Goal: Transaction & Acquisition: Purchase product/service

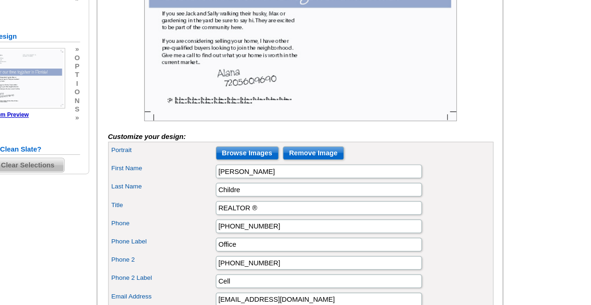
click at [460, 197] on div "Phone [PHONE_NUMBER]" at bounding box center [348, 190] width 310 height 15
click at [430, 166] on input "Childre" at bounding box center [363, 160] width 168 height 11
click at [549, 150] on main "Need Help? call [PHONE_NUMBER], chat with support, or have our designers make s…" at bounding box center [295, 225] width 591 height 779
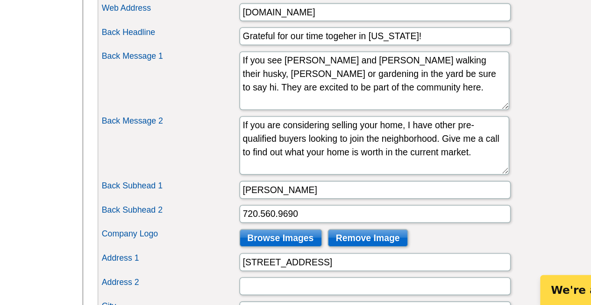
scroll to position [392, 0]
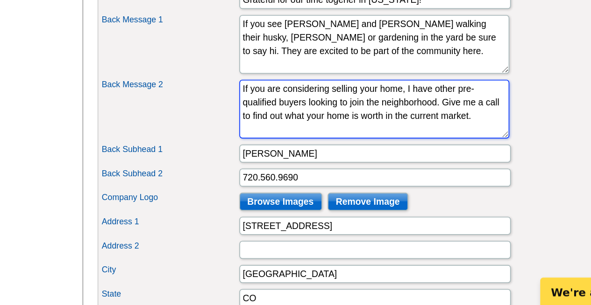
click at [335, 200] on textarea "If you are considering selling your home, I have other pre-qualified buyers loo…" at bounding box center [362, 182] width 167 height 36
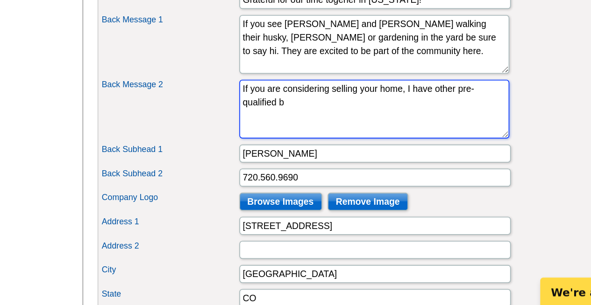
type textarea "If you are considering selling your home, I have other pre-qualified b"
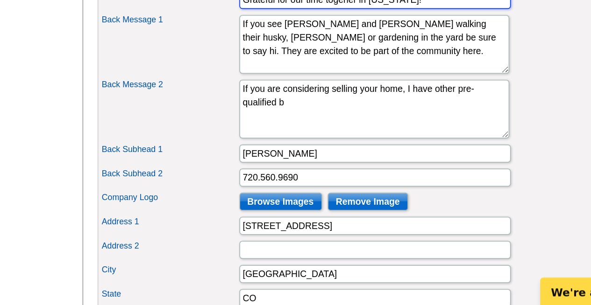
click at [351, 120] on input "Grateful for our time togeher in [US_STATE]!" at bounding box center [363, 114] width 168 height 11
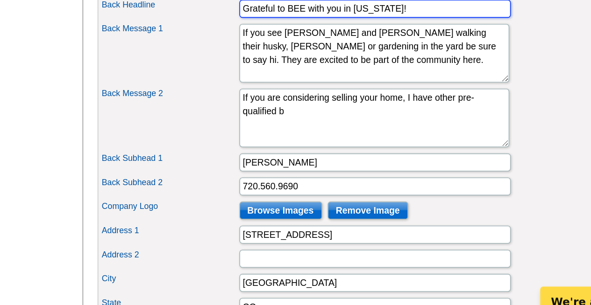
type input "Grateful to BEE with you in [US_STATE]!"
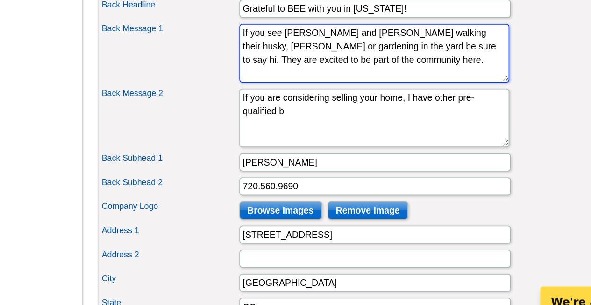
click at [391, 159] on textarea "If you see [PERSON_NAME] and [PERSON_NAME] walking their husky, [PERSON_NAME] o…" at bounding box center [362, 142] width 167 height 36
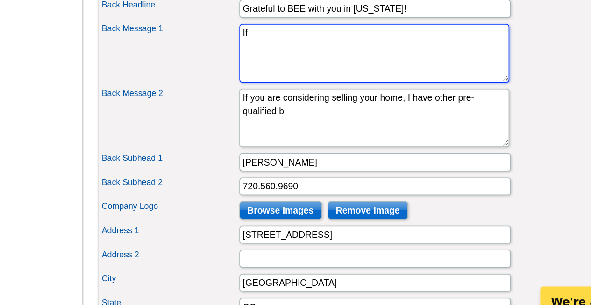
type textarea "I"
type textarea "T"
type textarea "C"
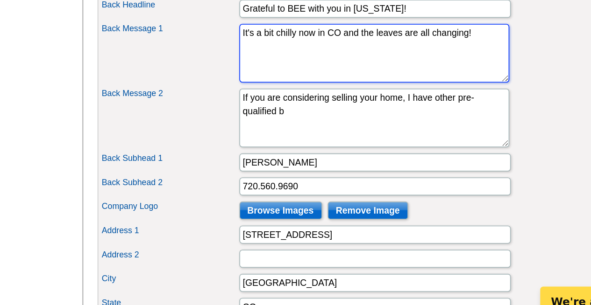
type textarea "It's a bit chilly now in CO and the leaves are all changing!"
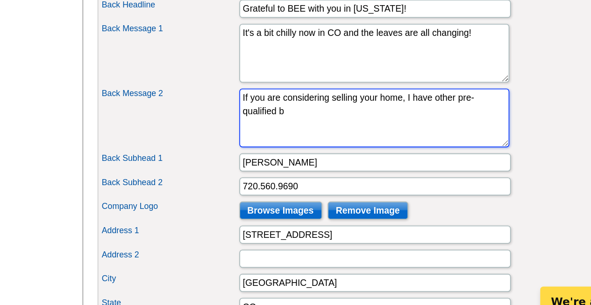
click at [326, 189] on textarea "If you are considering selling your home, I have other pre-qualified buyers loo…" at bounding box center [362, 182] width 167 height 36
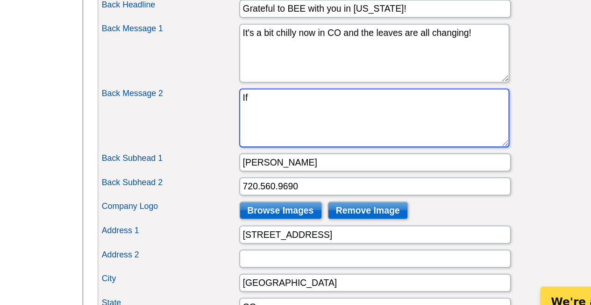
type textarea "I"
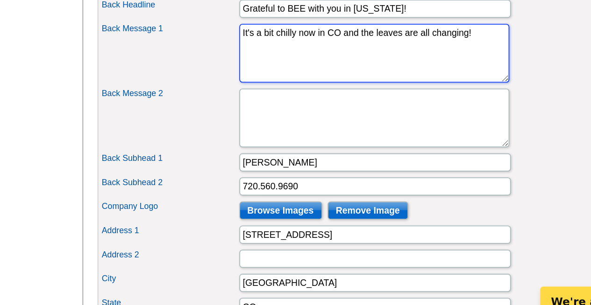
click at [281, 141] on textarea "If you see [PERSON_NAME] and [PERSON_NAME] walking their husky, [PERSON_NAME] o…" at bounding box center [362, 142] width 167 height 36
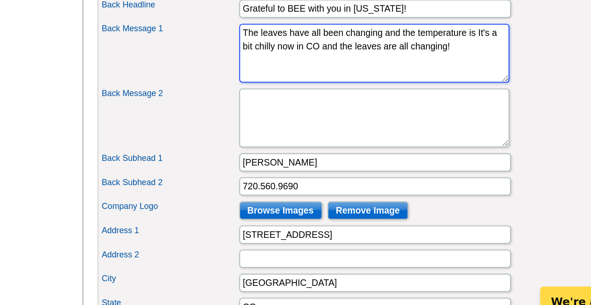
click at [299, 150] on textarea "If you see [PERSON_NAME] and [PERSON_NAME] walking their husky, [PERSON_NAME] o…" at bounding box center [362, 142] width 167 height 36
click at [419, 148] on textarea "If you see [PERSON_NAME] and [PERSON_NAME] walking their husky, [PERSON_NAME] o…" at bounding box center [362, 142] width 167 height 36
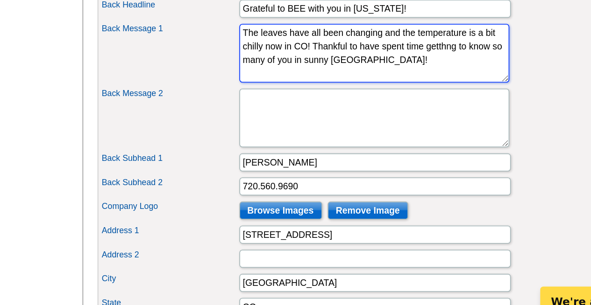
click at [299, 157] on textarea "If you see [PERSON_NAME] and [PERSON_NAME] walking their husky, [PERSON_NAME] o…" at bounding box center [362, 142] width 167 height 36
type textarea "The leaves have all been changing and the temperature is a bit chilly now in CO…"
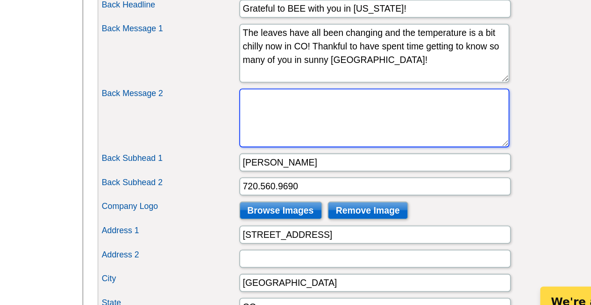
click at [292, 182] on textarea "If you are considering selling your home, I have other pre-qualified buyers loo…" at bounding box center [362, 182] width 167 height 36
type textarea "I"
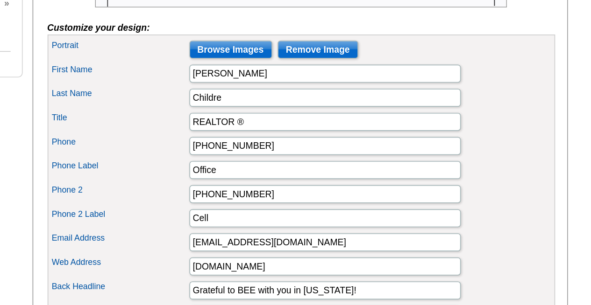
scroll to position [324, 0]
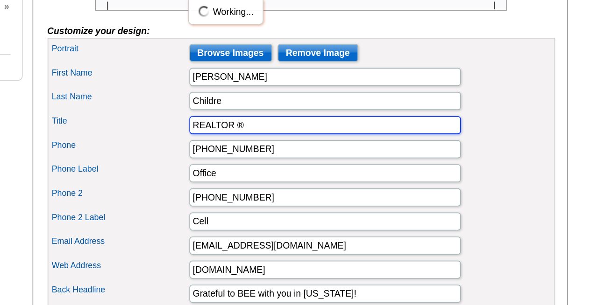
drag, startPoint x: 314, startPoint y: 90, endPoint x: 282, endPoint y: 89, distance: 32.7
click at [282, 83] on input "REALTOR ®" at bounding box center [363, 77] width 168 height 11
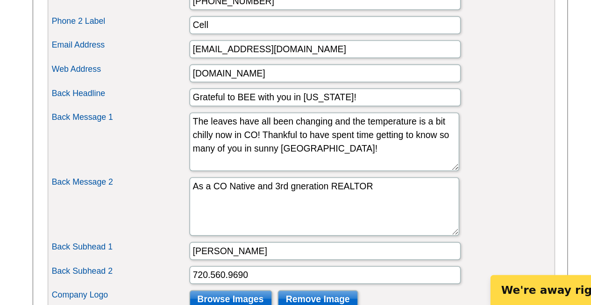
scroll to position [333, 0]
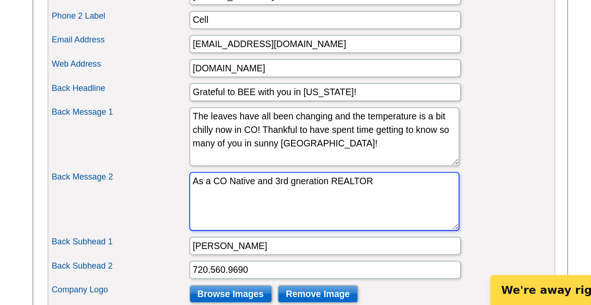
click at [402, 237] on textarea "If you are considering selling your home, I have other pre-qualified buyers loo…" at bounding box center [362, 241] width 167 height 36
paste textarea "REALTOR ®"
click at [392, 238] on textarea "If you are considering selling your home, I have other pre-qualified buyers loo…" at bounding box center [362, 241] width 167 height 36
click at [296, 248] on textarea "If you are considering selling your home, I have other pre-qualified buyers loo…" at bounding box center [362, 241] width 167 height 36
click at [391, 240] on textarea "If you are considering selling your home, I have other pre-qualified buyers loo…" at bounding box center [362, 241] width 167 height 36
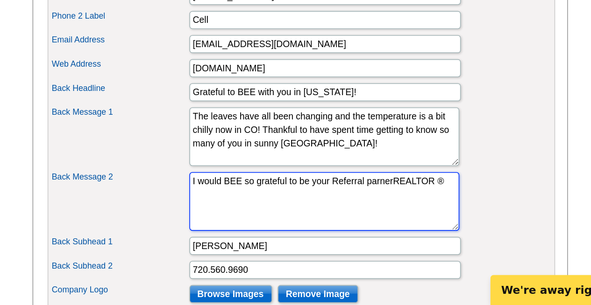
click at [344, 247] on textarea "If you are considering selling your home, I have other pre-qualified buyers loo…" at bounding box center [362, 241] width 167 height 36
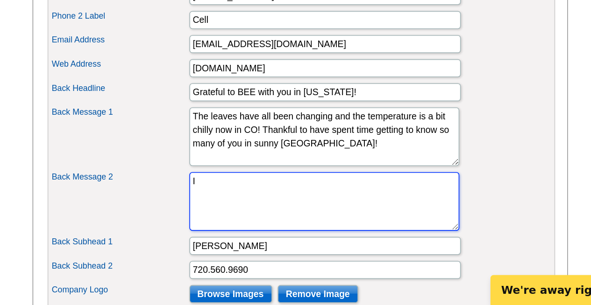
type textarea "I"
type textarea "W"
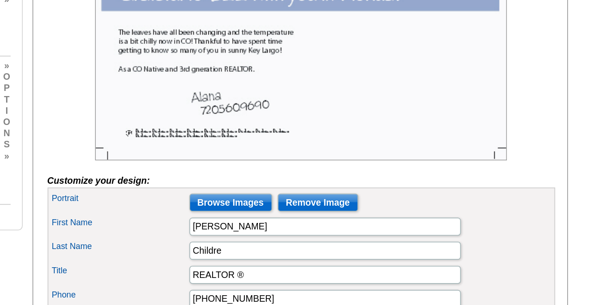
scroll to position [201, 0]
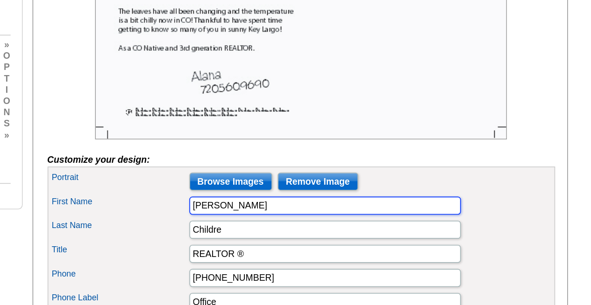
click at [434, 178] on div "First Name Alana" at bounding box center [348, 170] width 310 height 15
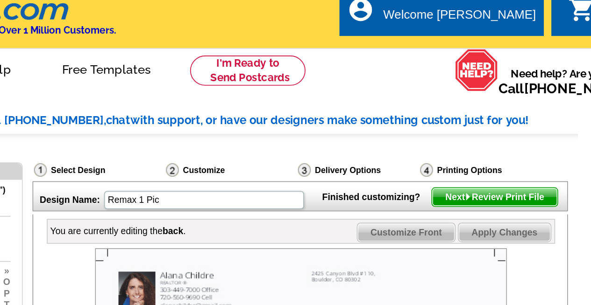
scroll to position [5, 0]
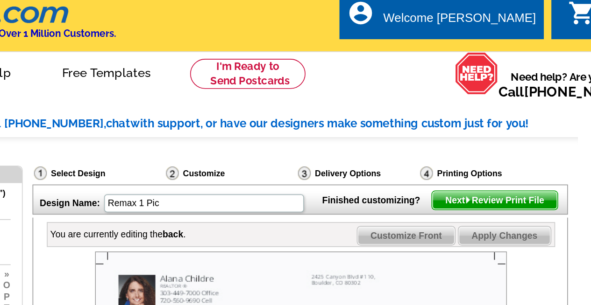
click at [405, 152] on span "Customize Front" at bounding box center [413, 146] width 60 height 11
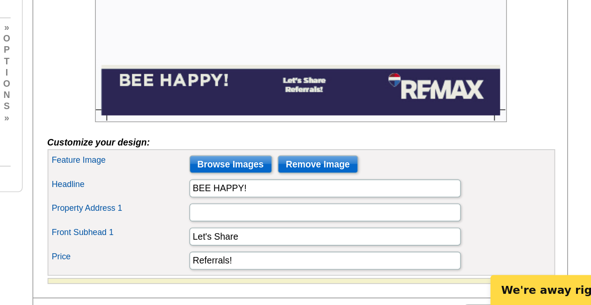
scroll to position [139, 0]
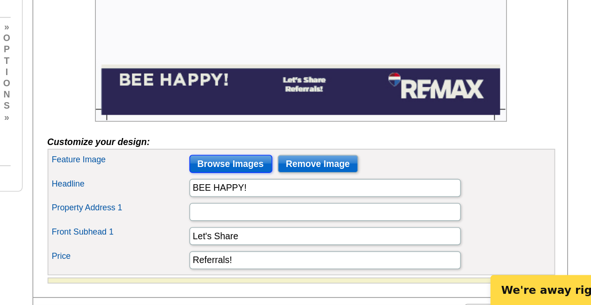
click at [294, 223] on input "Browse Images" at bounding box center [304, 217] width 51 height 11
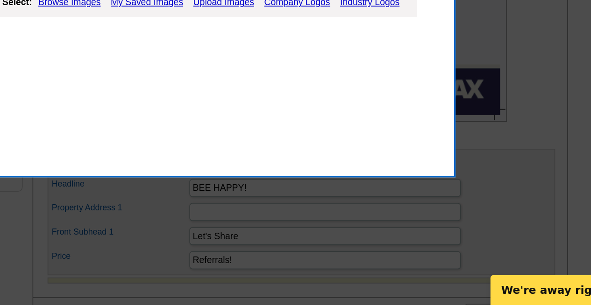
scroll to position [139, 0]
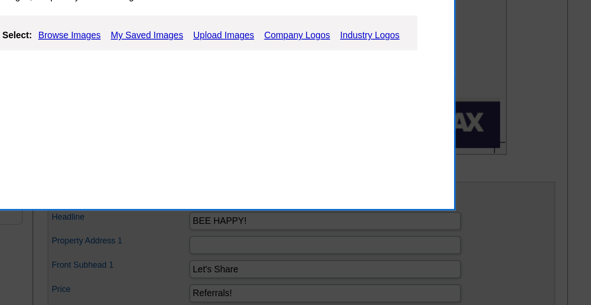
click at [292, 117] on link "Upload Images" at bounding box center [300, 117] width 42 height 11
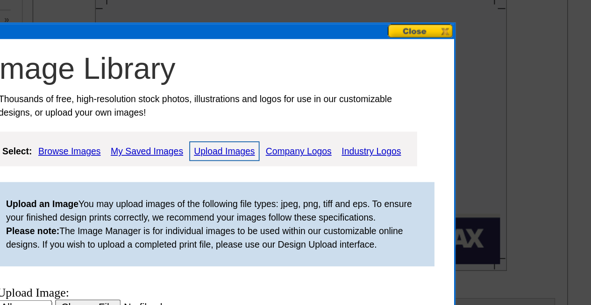
scroll to position [139, 0]
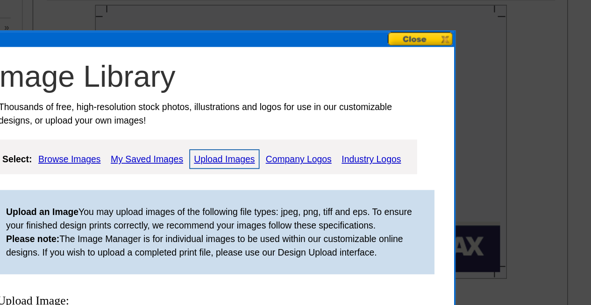
click at [416, 42] on button at bounding box center [422, 42] width 41 height 9
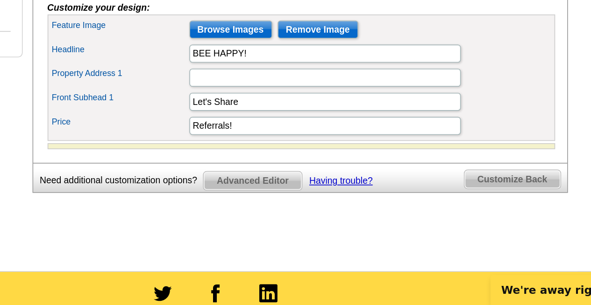
scroll to position [222, 0]
click at [484, 233] on span "Customize Back" at bounding box center [479, 227] width 59 height 11
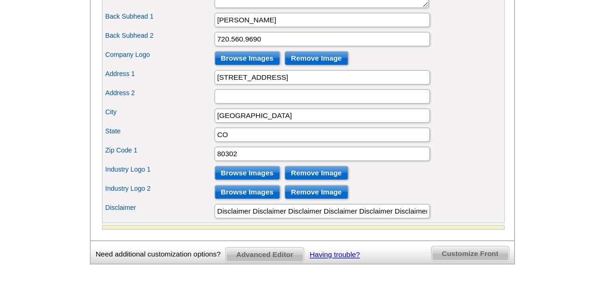
scroll to position [541, 0]
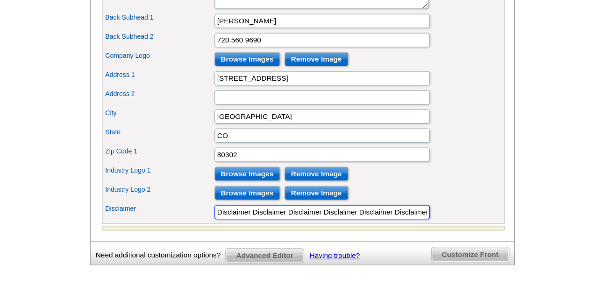
click at [438, 215] on input "Disclaimer Disclaimer Disclaimer Disclaimer Disclaimer Disclaimer Disclaimer Di…" at bounding box center [363, 209] width 168 height 11
type input "D"
click at [343, 215] on input "Each office indeoendenty owned and operated" at bounding box center [363, 209] width 168 height 11
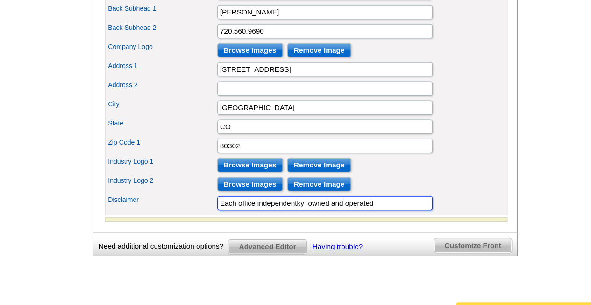
scroll to position [542, 0]
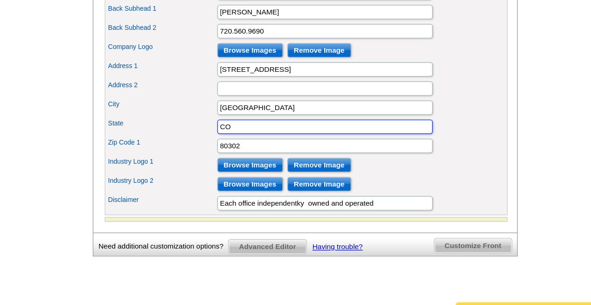
click at [348, 155] on input "CO" at bounding box center [363, 149] width 168 height 11
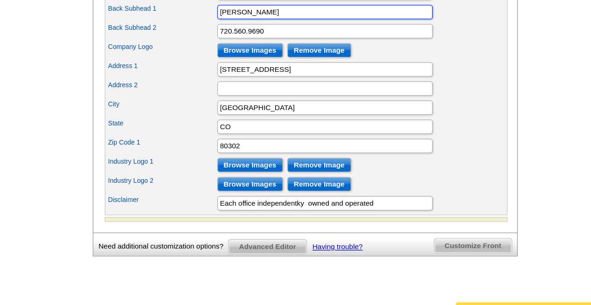
click at [437, 65] on input "[PERSON_NAME]" at bounding box center [363, 59] width 168 height 11
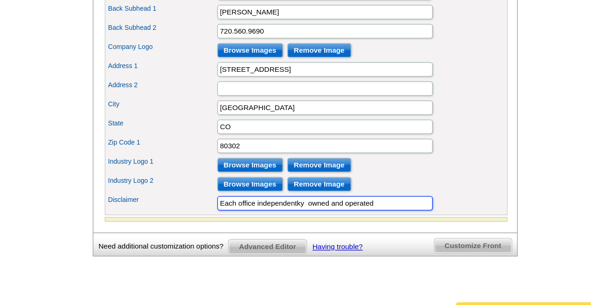
click at [351, 215] on input "Each office independentky owned and operated" at bounding box center [363, 209] width 168 height 11
drag, startPoint x: 346, startPoint y: 218, endPoint x: 310, endPoint y: 215, distance: 35.1
click at [310, 215] on input "Each office independentky owned and operated" at bounding box center [363, 209] width 168 height 11
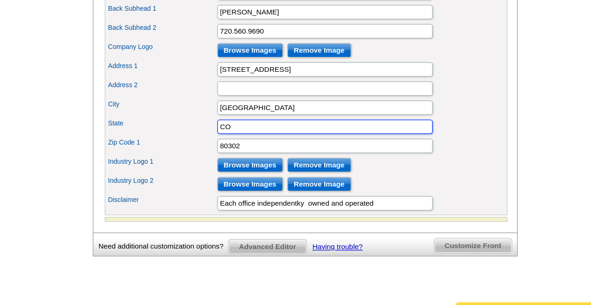
click at [416, 155] on input "CO" at bounding box center [363, 149] width 168 height 11
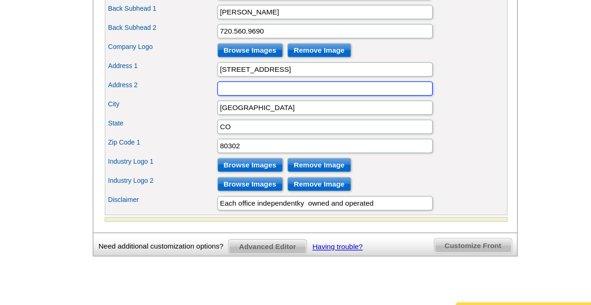
click at [436, 127] on div "Address 2" at bounding box center [348, 119] width 310 height 15
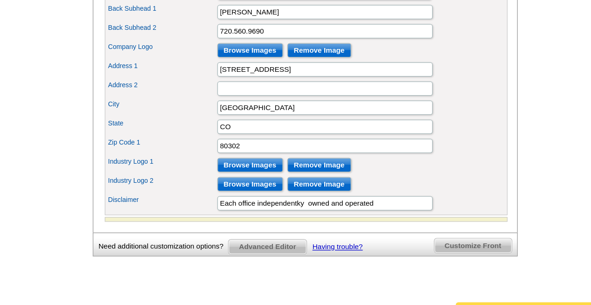
click at [494, 172] on div "Zip Code 1 80302" at bounding box center [348, 164] width 310 height 15
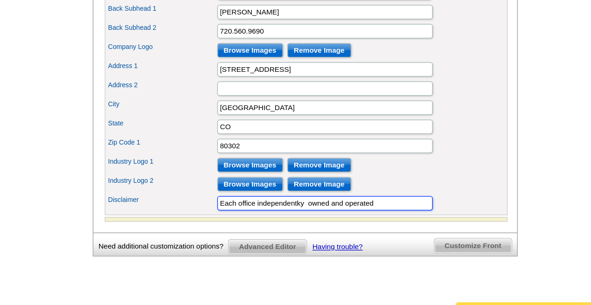
click at [346, 215] on input "Each office independentky owned and operated" at bounding box center [363, 209] width 168 height 11
click at [407, 215] on input "Each office independently owned and operated" at bounding box center [363, 209] width 168 height 11
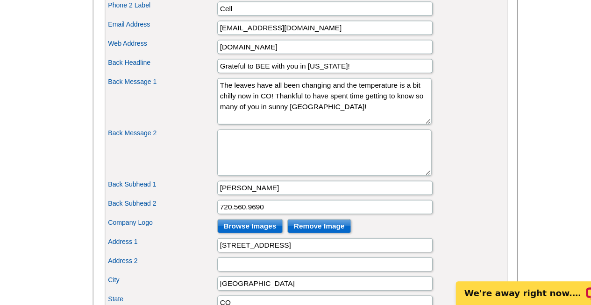
scroll to position [420, 0]
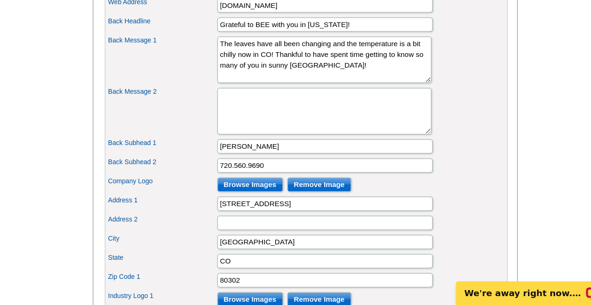
type input "Each office independently owned and operated"
click at [292, 217] on input "Browse Images" at bounding box center [304, 210] width 51 height 11
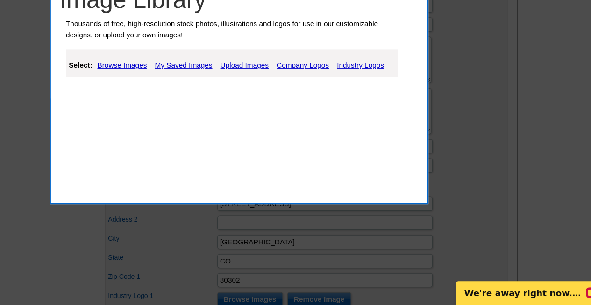
click at [251, 117] on link "My Saved Images" at bounding box center [252, 117] width 49 height 11
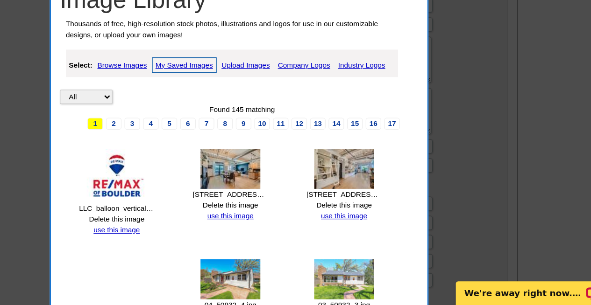
click at [305, 116] on link "Upload Images" at bounding box center [301, 117] width 42 height 11
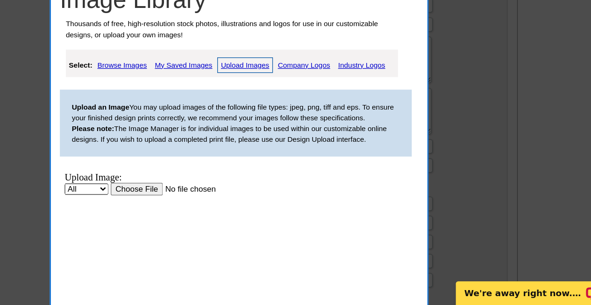
scroll to position [0, 0]
click at [120, 182] on input "file" at bounding box center [158, 184] width 118 height 10
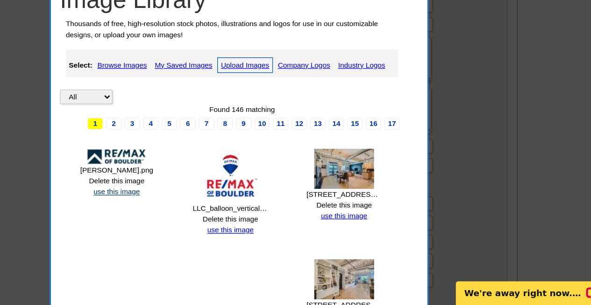
click at [195, 214] on link "use this image" at bounding box center [201, 216] width 36 height 7
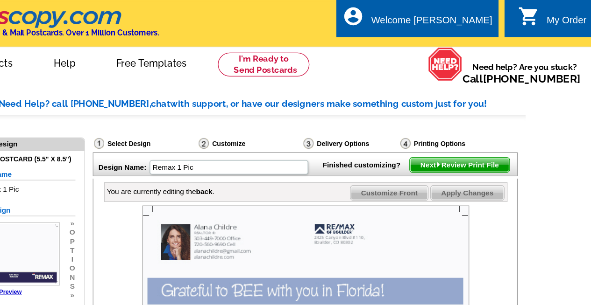
click at [417, 156] on span "Customize Front" at bounding box center [413, 150] width 60 height 11
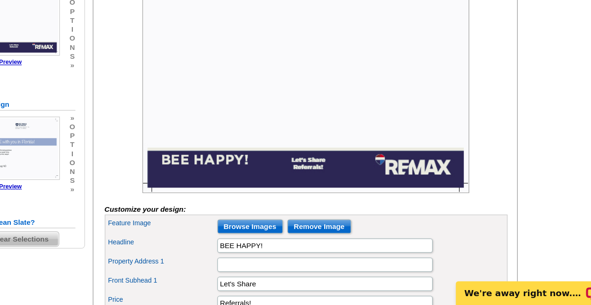
scroll to position [135, 0]
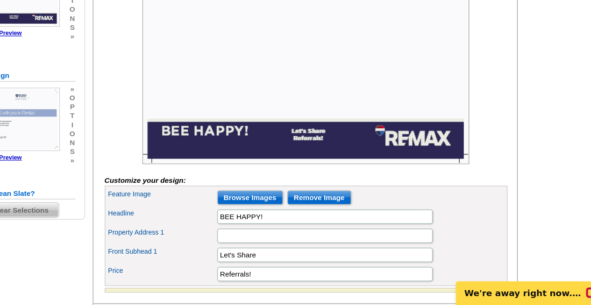
click at [292, 227] on input "Browse Images" at bounding box center [304, 221] width 51 height 11
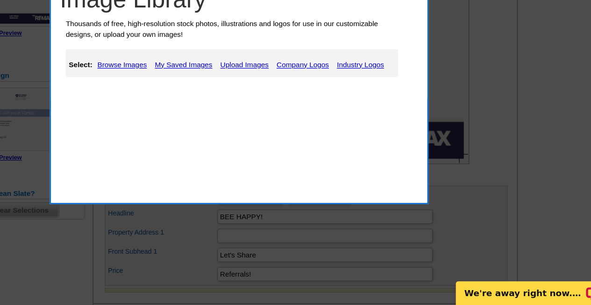
click at [293, 117] on link "Upload Images" at bounding box center [300, 117] width 42 height 11
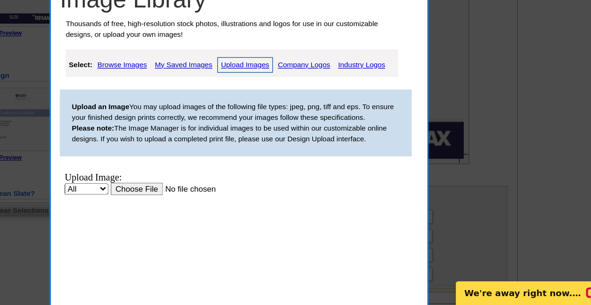
scroll to position [0, 0]
click at [118, 183] on input "file" at bounding box center [158, 184] width 118 height 10
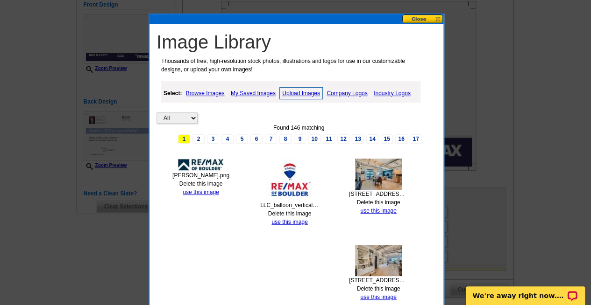
scroll to position [166, 0]
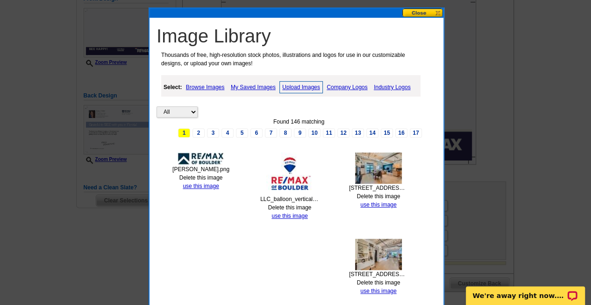
click at [422, 10] on button at bounding box center [422, 12] width 41 height 9
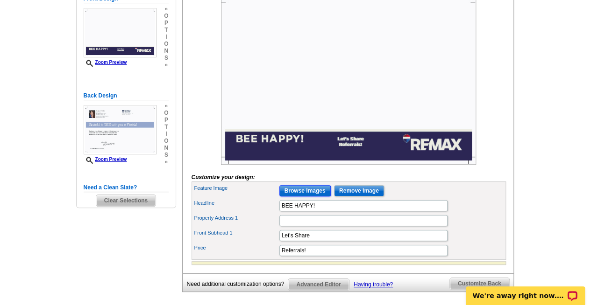
click at [304, 197] on input "Browse Images" at bounding box center [304, 190] width 51 height 11
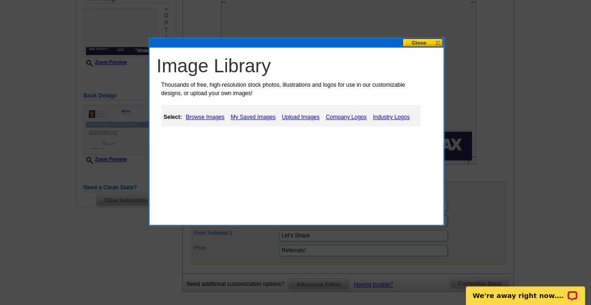
click at [293, 117] on link "Upload Images" at bounding box center [300, 117] width 42 height 11
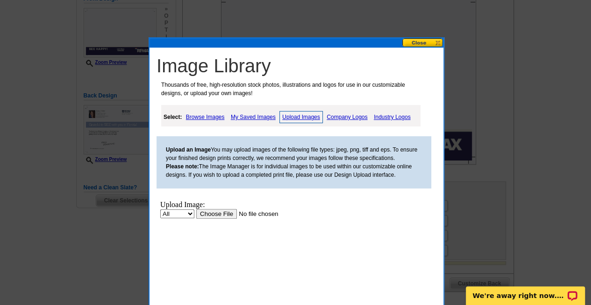
scroll to position [0, 0]
click at [213, 212] on input "file" at bounding box center [255, 214] width 118 height 10
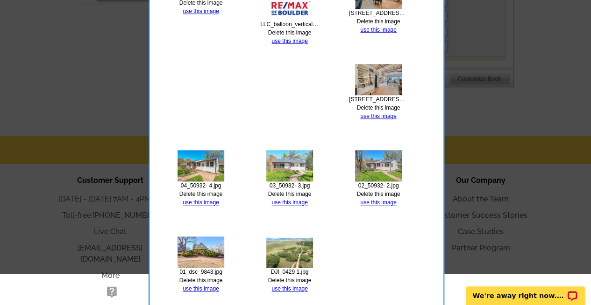
scroll to position [412, 0]
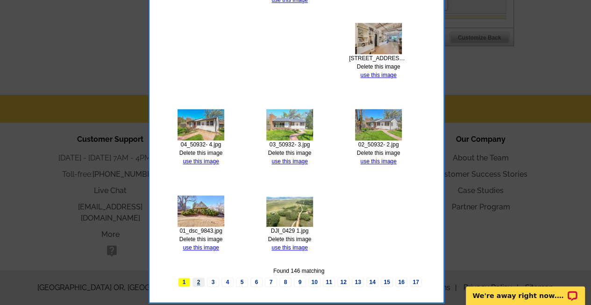
click at [200, 280] on link "2" at bounding box center [198, 282] width 12 height 9
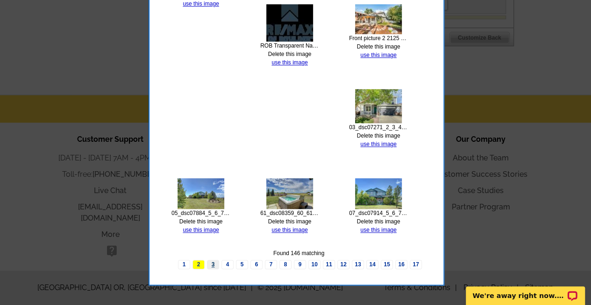
click at [216, 263] on link "3" at bounding box center [213, 264] width 12 height 9
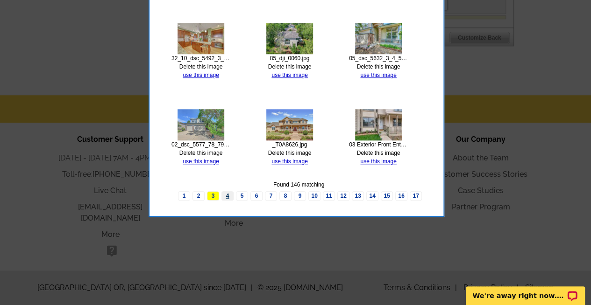
click at [227, 197] on link "4" at bounding box center [227, 195] width 12 height 9
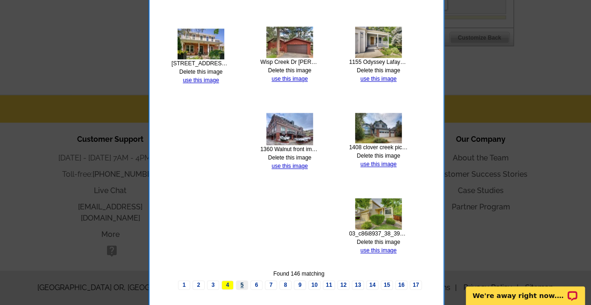
click at [241, 284] on link "5" at bounding box center [242, 285] width 12 height 9
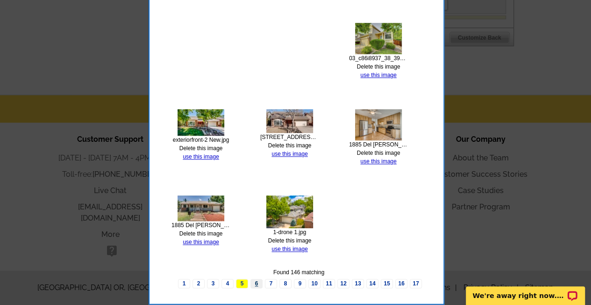
click at [259, 283] on link "6" at bounding box center [256, 283] width 12 height 9
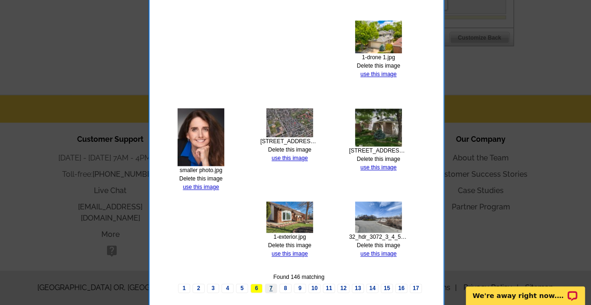
click at [273, 286] on link "7" at bounding box center [271, 288] width 12 height 9
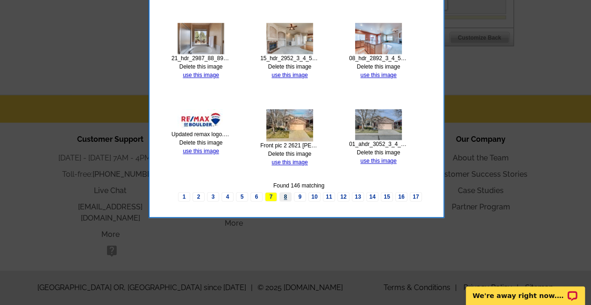
click at [283, 196] on link "8" at bounding box center [285, 196] width 12 height 9
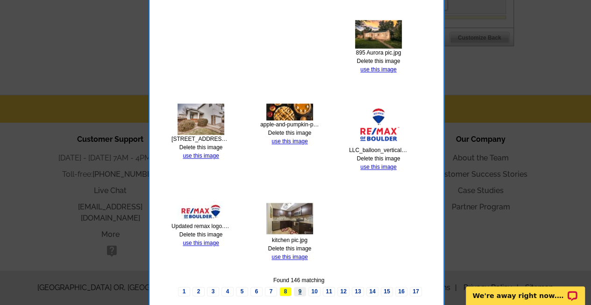
click at [300, 289] on link "9" at bounding box center [300, 291] width 12 height 9
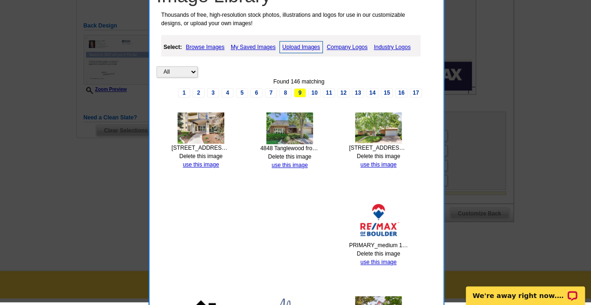
scroll to position [232, 0]
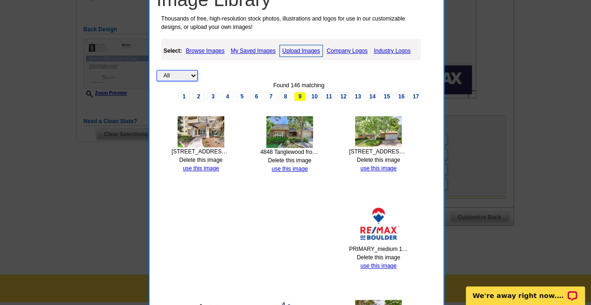
click at [173, 75] on select "All Property" at bounding box center [176, 75] width 41 height 11
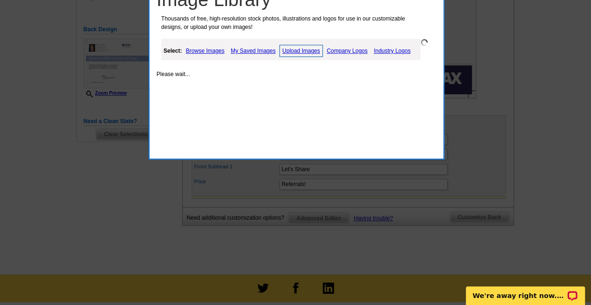
select select "property"
click at [245, 49] on link "My Saved Images" at bounding box center [252, 50] width 49 height 11
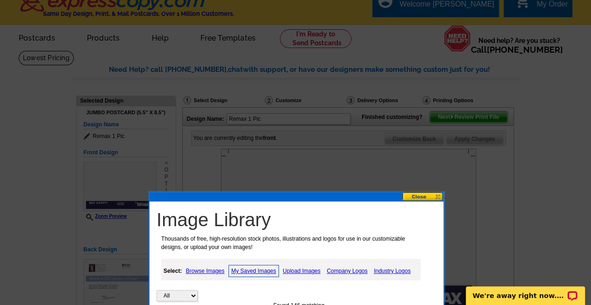
scroll to position [0, 0]
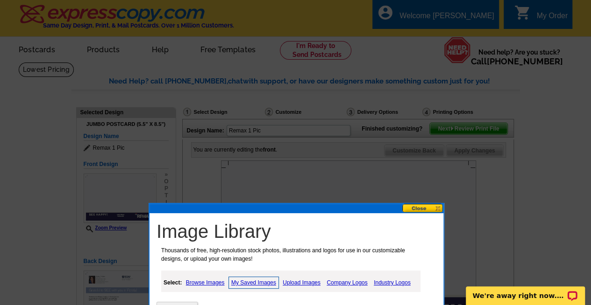
click at [419, 206] on button at bounding box center [422, 208] width 41 height 9
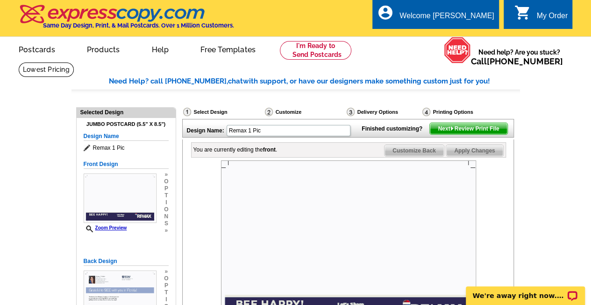
click at [404, 156] on span "Customize Back" at bounding box center [413, 150] width 59 height 11
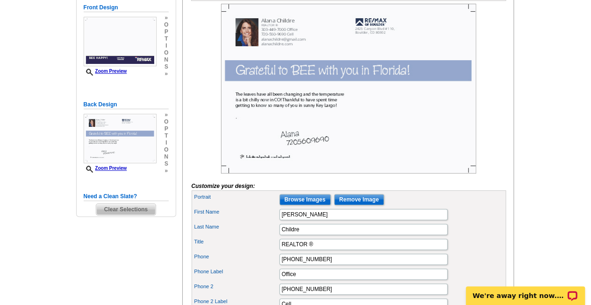
scroll to position [81, 0]
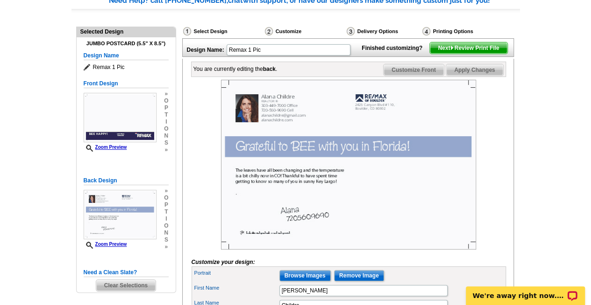
click at [408, 76] on span "Customize Front" at bounding box center [413, 69] width 60 height 11
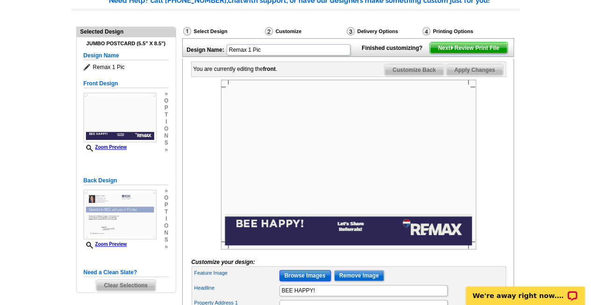
click at [306, 282] on input "Browse Images" at bounding box center [304, 275] width 51 height 11
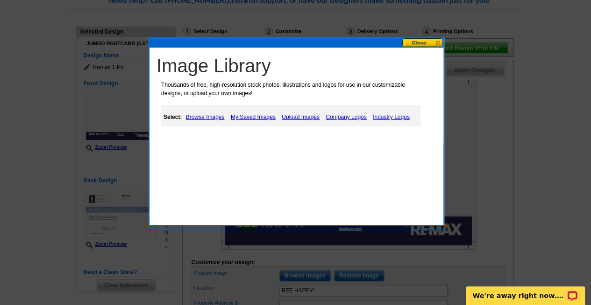
click at [290, 113] on link "Upload Images" at bounding box center [300, 117] width 42 height 11
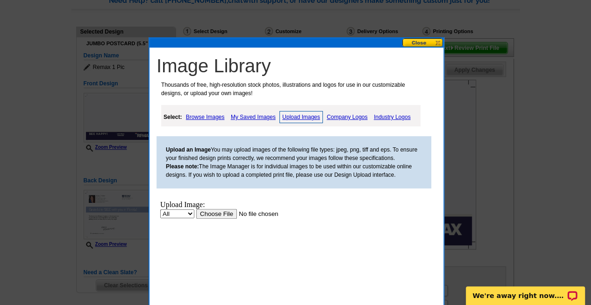
scroll to position [101, 0]
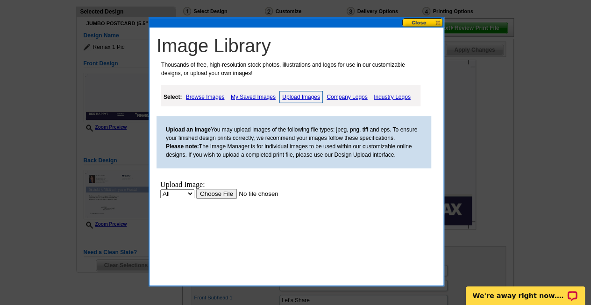
click at [206, 195] on input "file" at bounding box center [255, 194] width 118 height 10
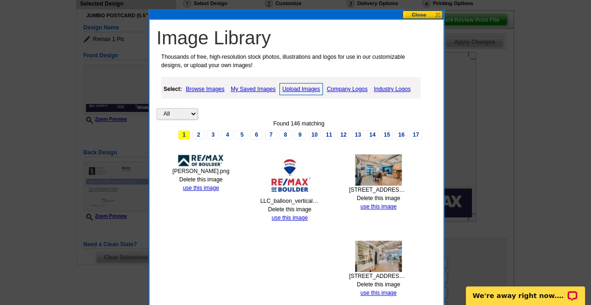
scroll to position [108, 0]
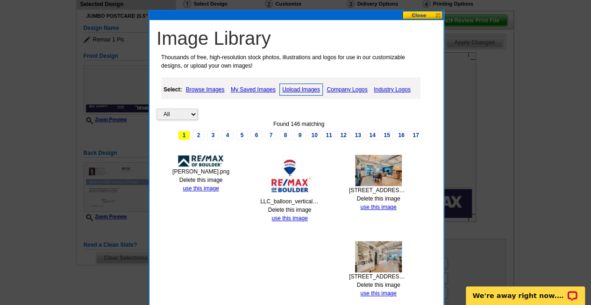
click at [417, 15] on button at bounding box center [422, 15] width 41 height 9
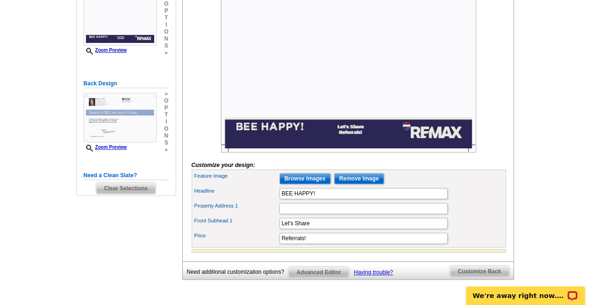
scroll to position [184, 0]
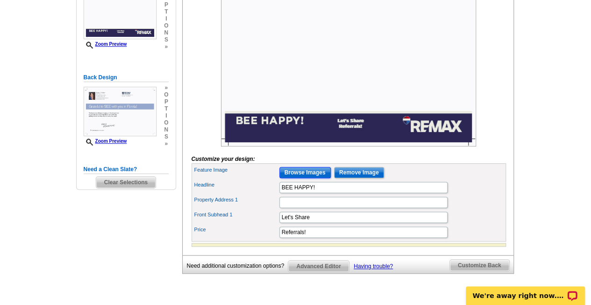
click at [305, 178] on input "Browse Images" at bounding box center [304, 172] width 51 height 11
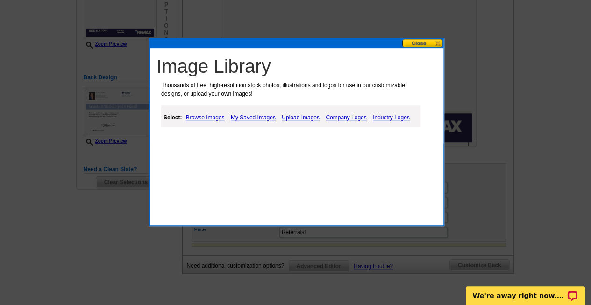
click at [197, 118] on link "Browse Images" at bounding box center [204, 117] width 43 height 11
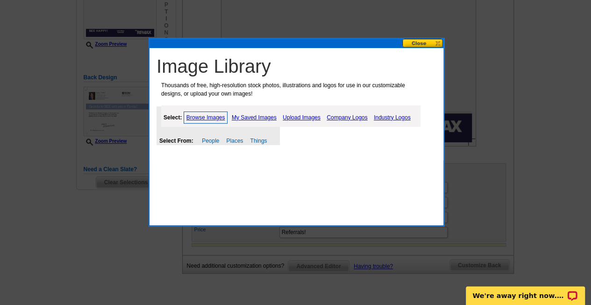
click at [293, 117] on link "Upload Images" at bounding box center [301, 117] width 42 height 11
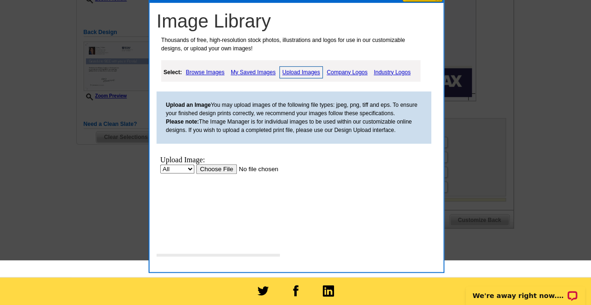
scroll to position [235, 0]
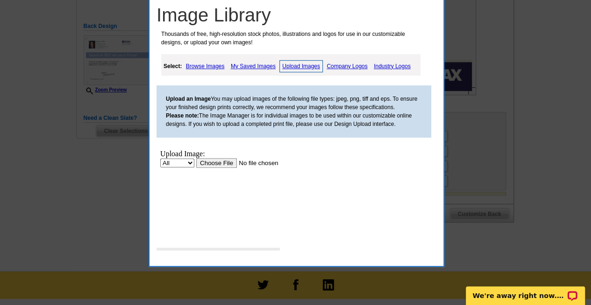
click at [214, 162] on input "file" at bounding box center [255, 163] width 118 height 10
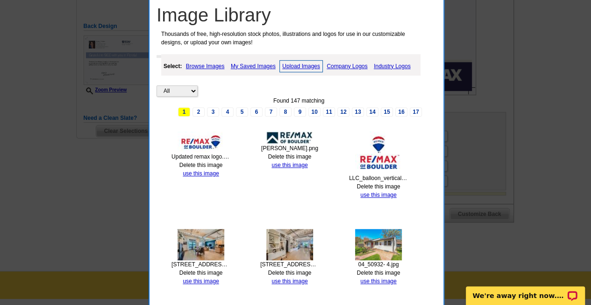
click at [303, 66] on link "Upload Images" at bounding box center [300, 66] width 43 height 12
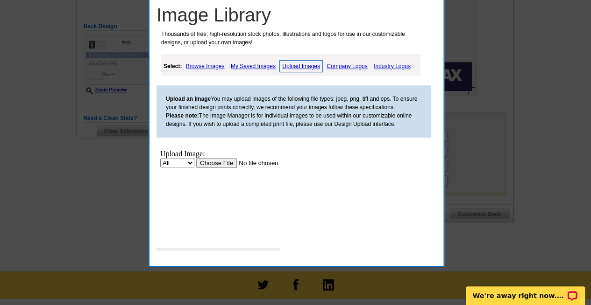
scroll to position [0, 0]
click at [220, 163] on input "file" at bounding box center [255, 163] width 118 height 10
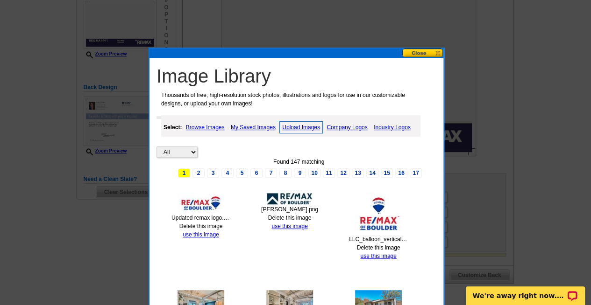
scroll to position [174, 0]
click at [178, 158] on div "Found 147 matching" at bounding box center [298, 162] width 284 height 8
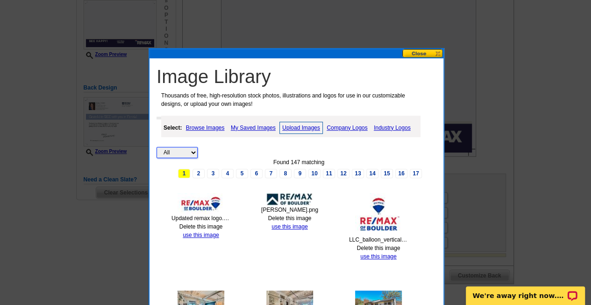
click at [171, 151] on select "All Property" at bounding box center [176, 152] width 41 height 11
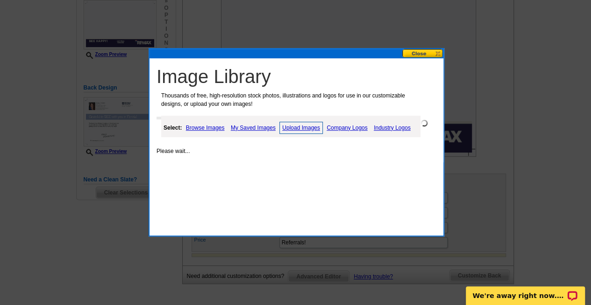
select select "property"
click at [185, 155] on select "All Property" at bounding box center [176, 152] width 41 height 11
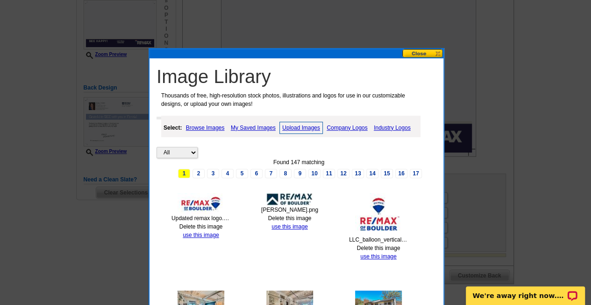
click at [253, 126] on link "My Saved Images" at bounding box center [252, 127] width 49 height 11
click at [306, 125] on link "Upload Images" at bounding box center [301, 127] width 42 height 11
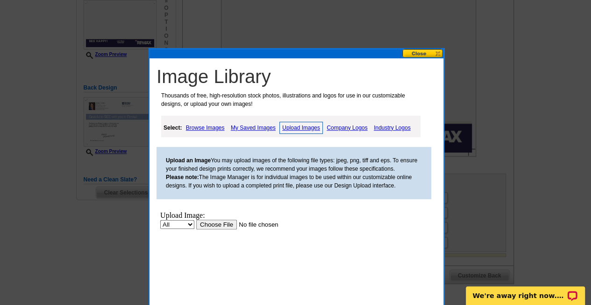
scroll to position [0, 0]
click at [212, 222] on input "file" at bounding box center [255, 224] width 118 height 10
click at [208, 226] on input "file" at bounding box center [255, 224] width 118 height 10
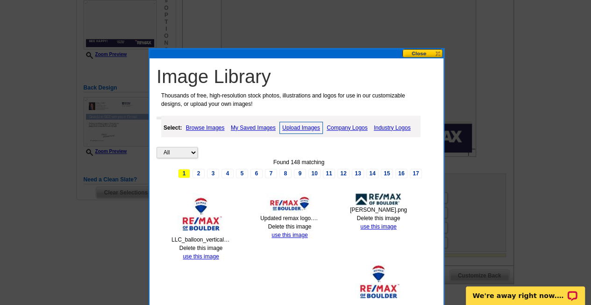
click at [420, 53] on button at bounding box center [422, 53] width 41 height 9
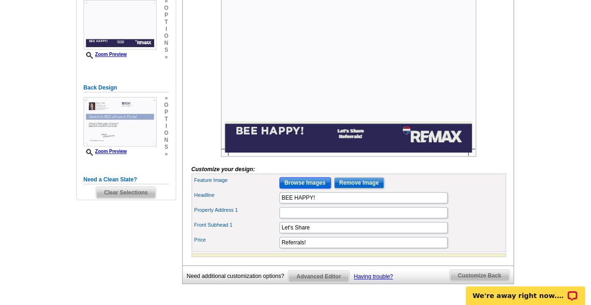
click at [306, 189] on input "Browse Images" at bounding box center [304, 182] width 51 height 11
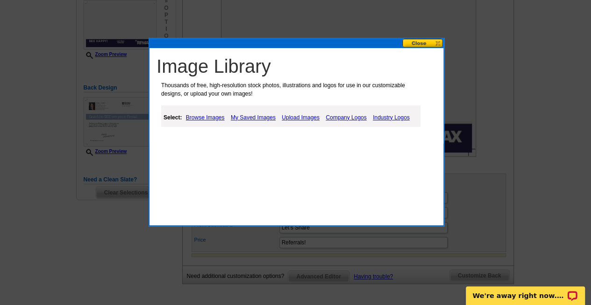
click at [293, 117] on link "Upload Images" at bounding box center [300, 117] width 42 height 11
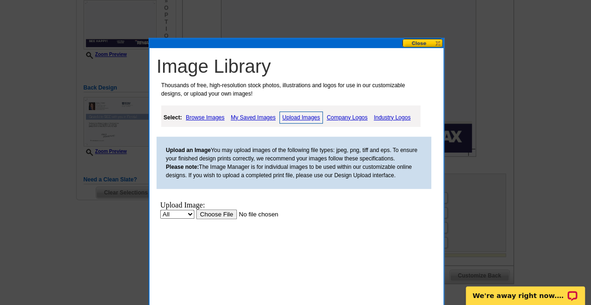
click at [208, 213] on input "file" at bounding box center [255, 214] width 118 height 10
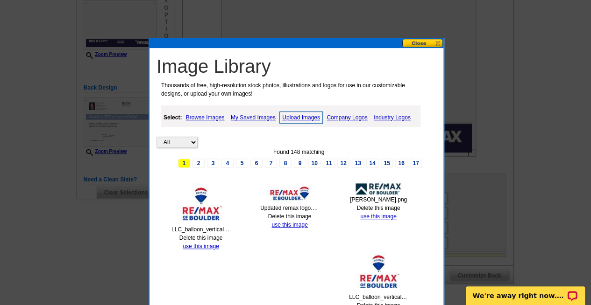
click at [212, 235] on link "Delete this image" at bounding box center [200, 238] width 43 height 7
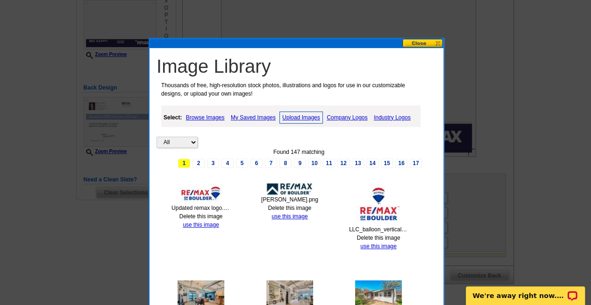
click at [198, 215] on link "Delete this image" at bounding box center [200, 216] width 43 height 7
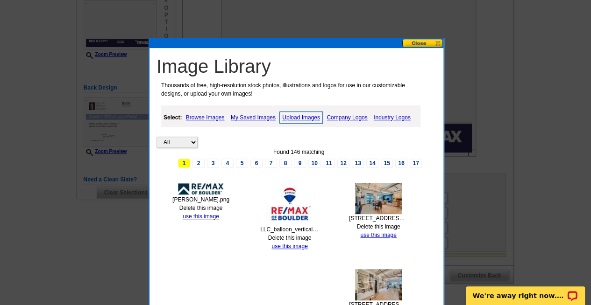
click at [428, 40] on button at bounding box center [422, 43] width 41 height 9
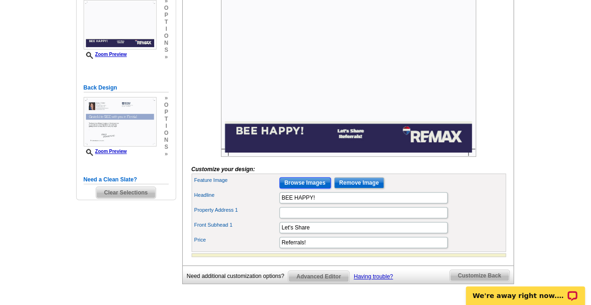
click at [308, 189] on input "Browse Images" at bounding box center [304, 182] width 51 height 11
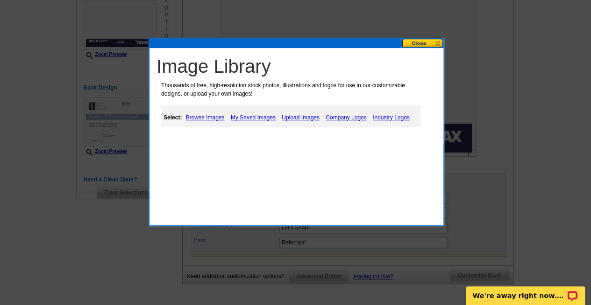
click at [298, 118] on link "Upload Images" at bounding box center [300, 117] width 42 height 11
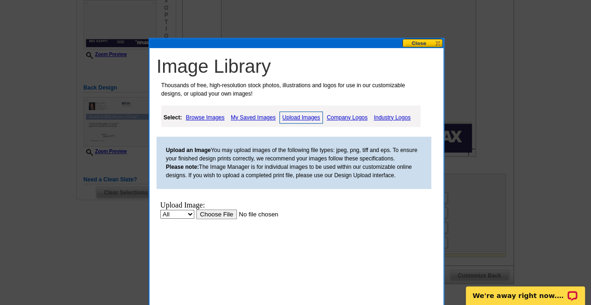
click at [419, 42] on button at bounding box center [422, 43] width 41 height 9
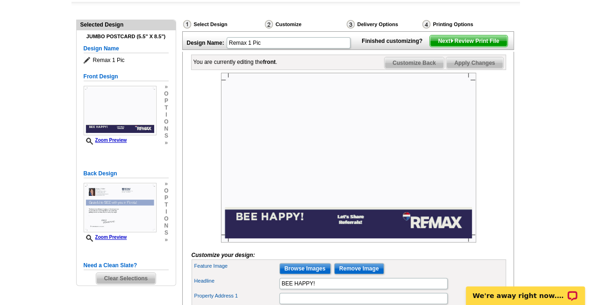
scroll to position [90, 0]
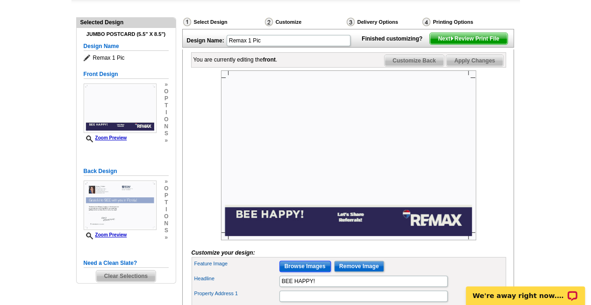
click at [302, 272] on input "Browse Images" at bounding box center [304, 266] width 51 height 11
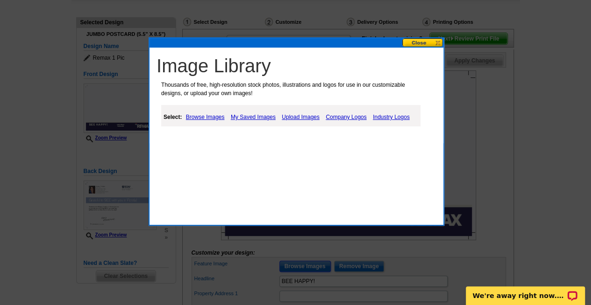
click at [410, 42] on button at bounding box center [422, 42] width 41 height 9
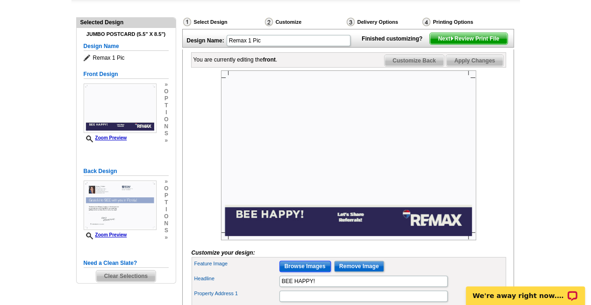
click at [289, 272] on input "Browse Images" at bounding box center [304, 266] width 51 height 11
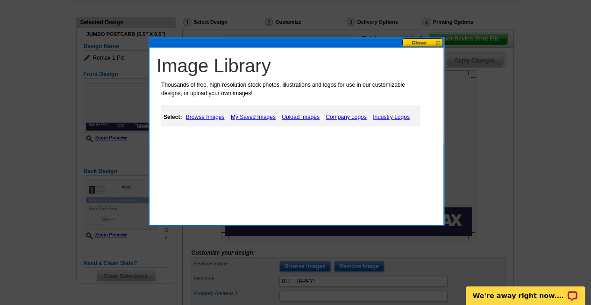
click at [298, 113] on link "Upload Images" at bounding box center [300, 117] width 42 height 11
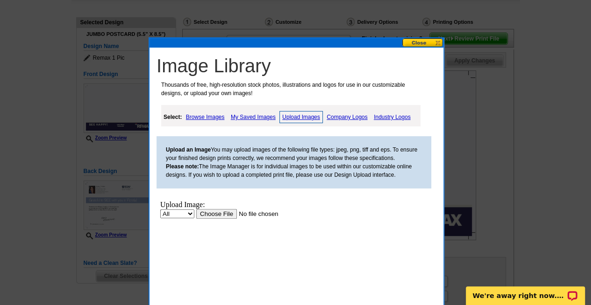
scroll to position [0, 0]
click at [220, 209] on input "file" at bounding box center [255, 214] width 118 height 10
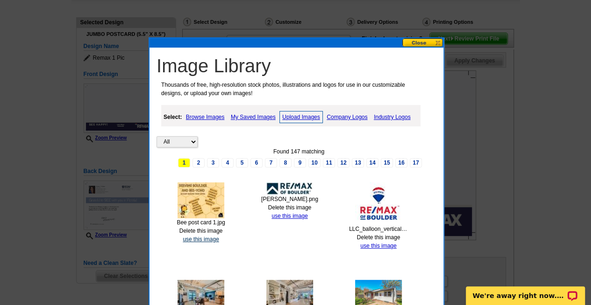
click at [206, 237] on link "use this image" at bounding box center [201, 239] width 36 height 7
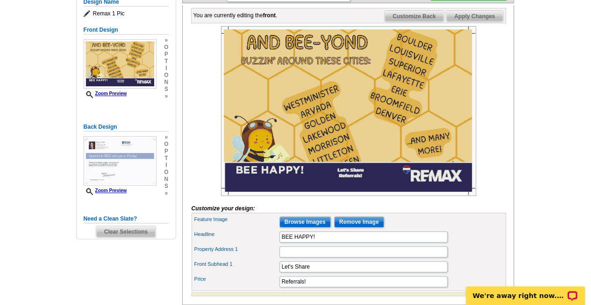
scroll to position [137, 0]
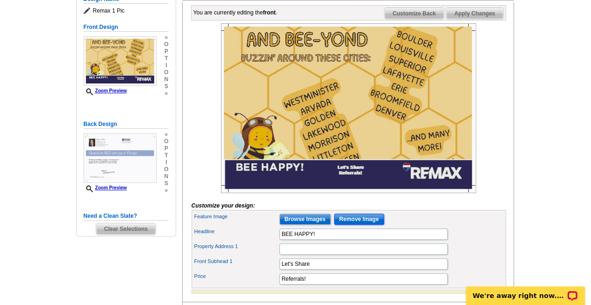
click at [358, 225] on input "Remove Image" at bounding box center [359, 219] width 50 height 11
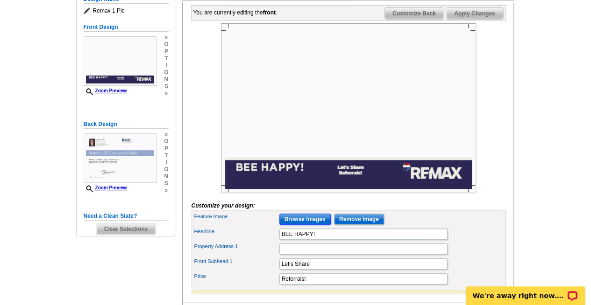
click at [307, 225] on input "Browse Images" at bounding box center [304, 219] width 51 height 11
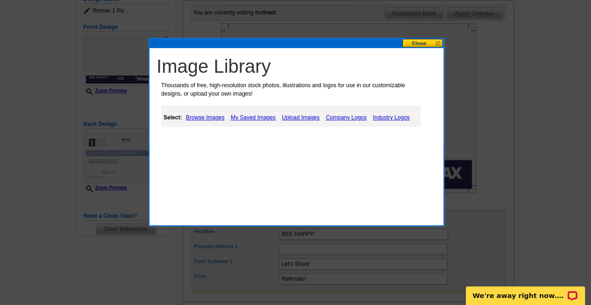
click at [299, 118] on link "Upload Images" at bounding box center [300, 117] width 42 height 11
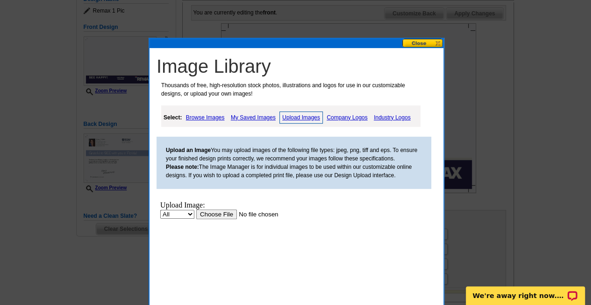
scroll to position [0, 0]
click at [206, 213] on input "file" at bounding box center [255, 214] width 118 height 10
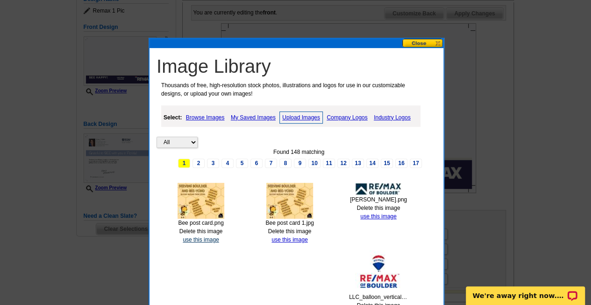
click at [193, 238] on link "use this image" at bounding box center [201, 240] width 36 height 7
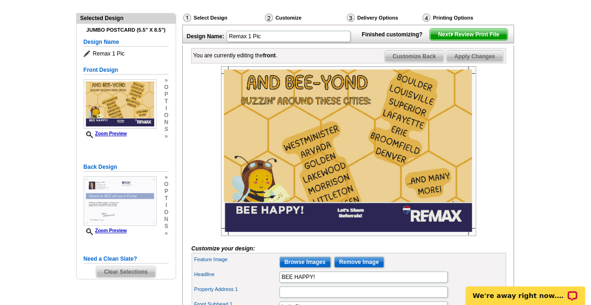
scroll to position [95, 0]
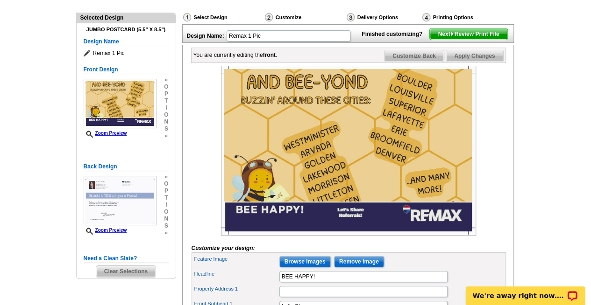
click at [386, 145] on img at bounding box center [348, 151] width 255 height 170
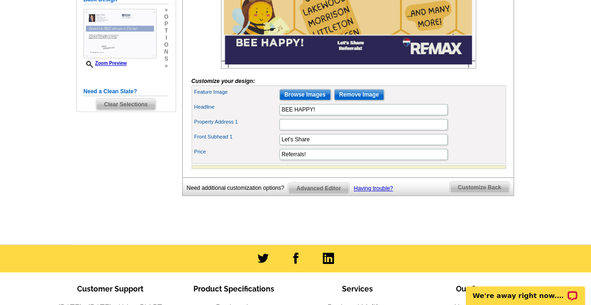
scroll to position [261, 0]
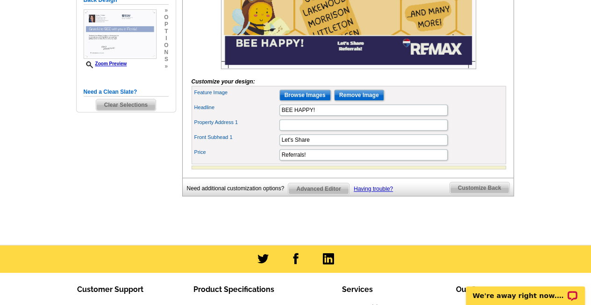
click at [325, 195] on span "Advanced Editor" at bounding box center [318, 188] width 60 height 11
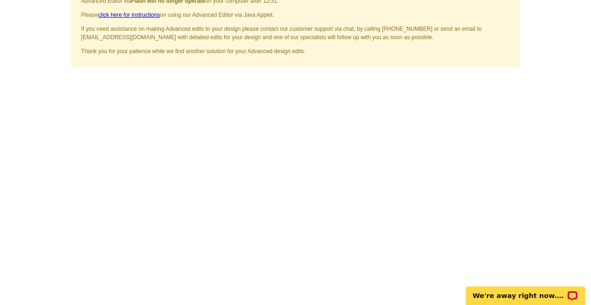
scroll to position [67, 0]
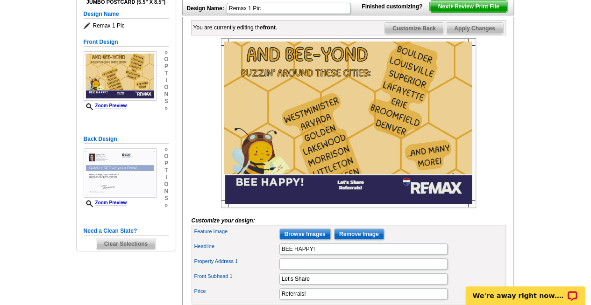
scroll to position [122, 0]
drag, startPoint x: 404, startPoint y: 150, endPoint x: 493, endPoint y: 110, distance: 97.2
click at [493, 110] on div at bounding box center [348, 123] width 314 height 170
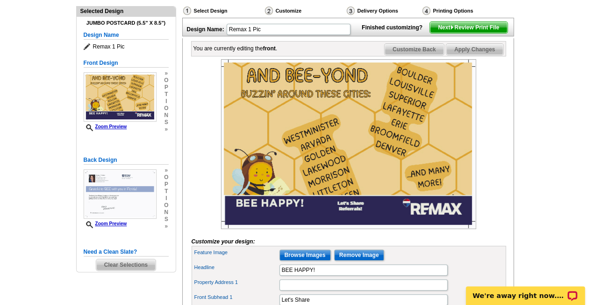
scroll to position [98, 0]
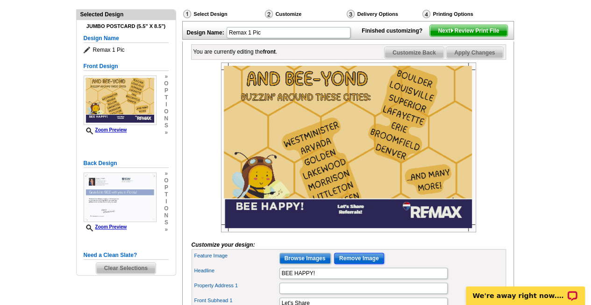
click at [346, 264] on input "Remove Image" at bounding box center [359, 258] width 50 height 11
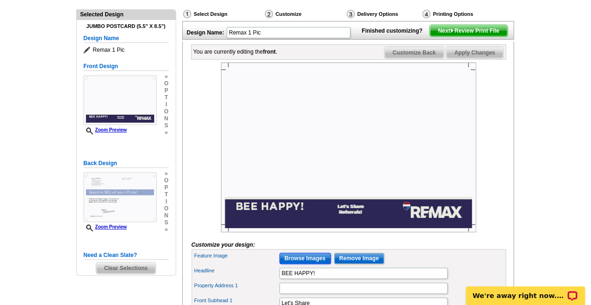
click at [312, 264] on input "Browse Images" at bounding box center [304, 258] width 51 height 11
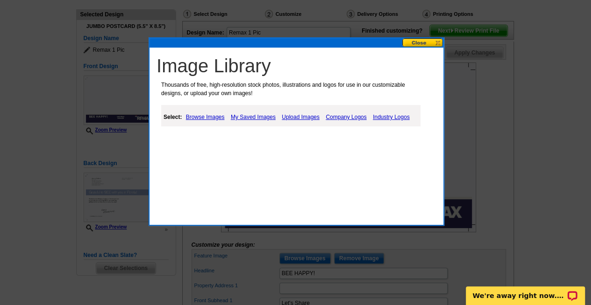
click at [296, 115] on link "Upload Images" at bounding box center [300, 117] width 42 height 11
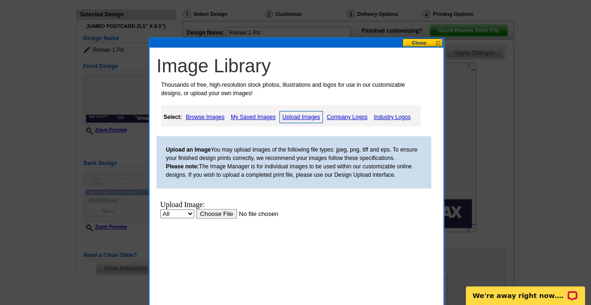
scroll to position [0, 0]
click at [218, 216] on input "file" at bounding box center [255, 214] width 118 height 10
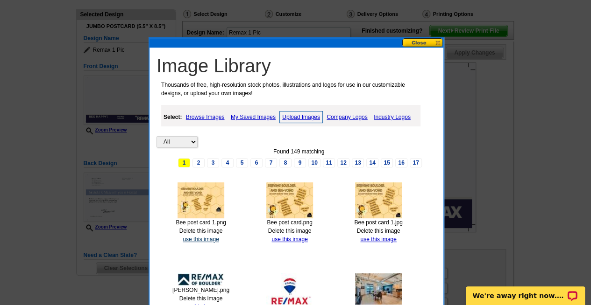
click at [203, 239] on link "use this image" at bounding box center [201, 239] width 36 height 7
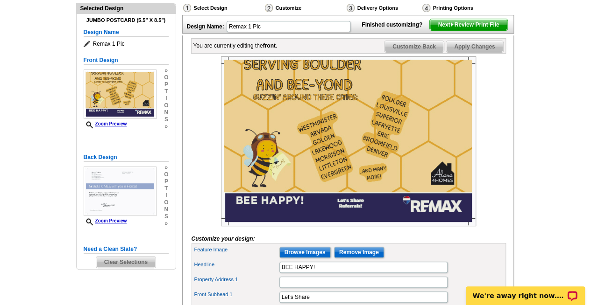
scroll to position [105, 0]
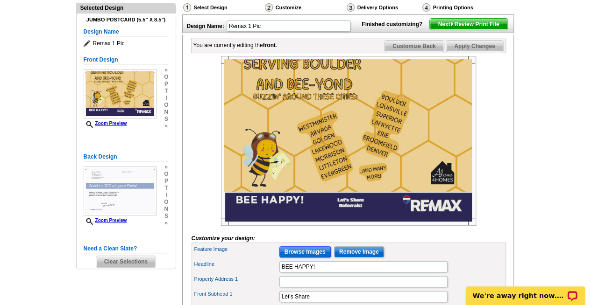
click at [303, 258] on input "Browse Images" at bounding box center [304, 252] width 51 height 11
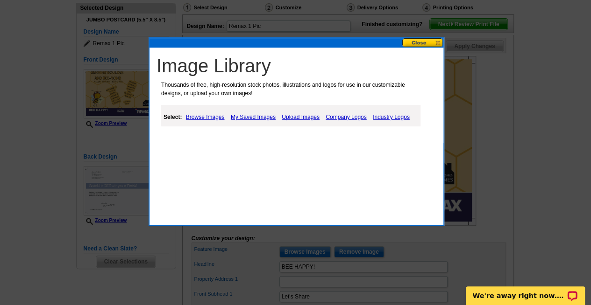
click at [289, 117] on link "Upload Images" at bounding box center [300, 117] width 42 height 11
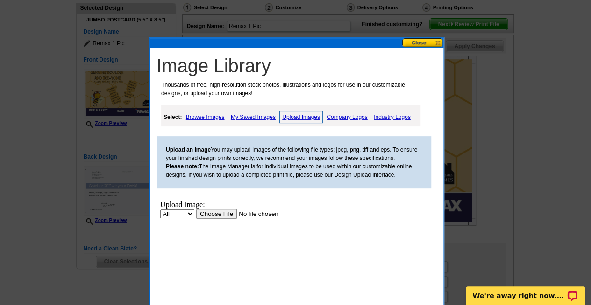
scroll to position [0, 0]
click at [213, 213] on input "file" at bounding box center [255, 214] width 118 height 10
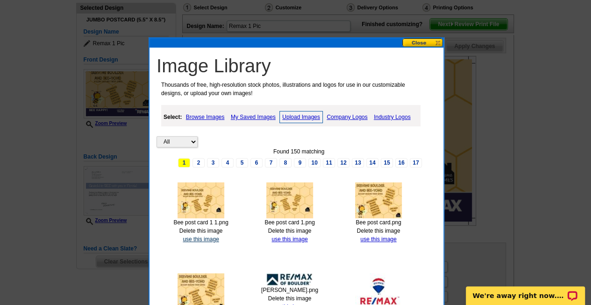
click at [200, 239] on link "use this image" at bounding box center [201, 239] width 36 height 7
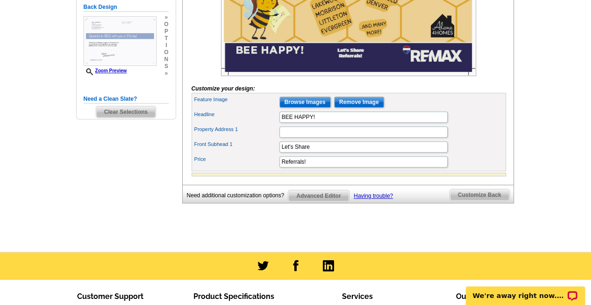
scroll to position [254, 0]
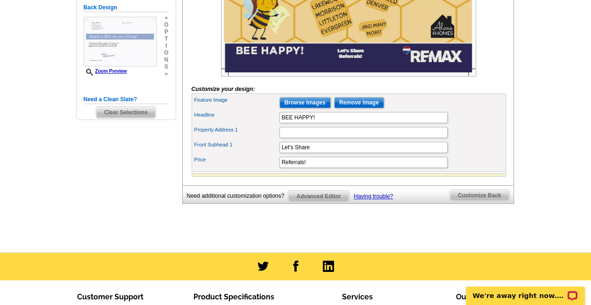
click at [484, 201] on span "Customize Back" at bounding box center [479, 195] width 59 height 11
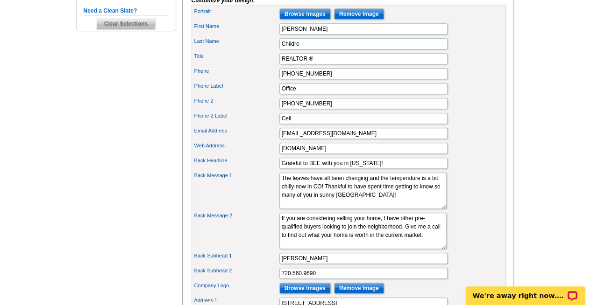
scroll to position [347, 0]
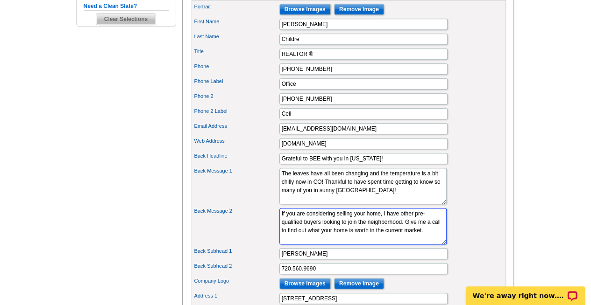
click at [374, 226] on textarea "If you are considering selling your home, I have other pre-qualified buyers loo…" at bounding box center [362, 226] width 167 height 36
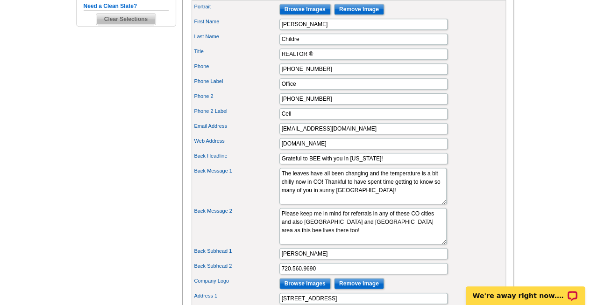
click at [0, 166] on main "Need Help? call [PHONE_NUMBER], chat with support, or have our designers make s…" at bounding box center [295, 104] width 591 height 779
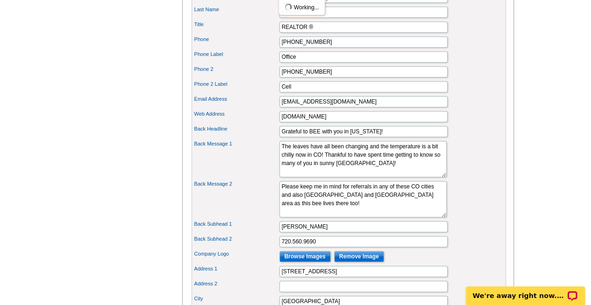
scroll to position [375, 0]
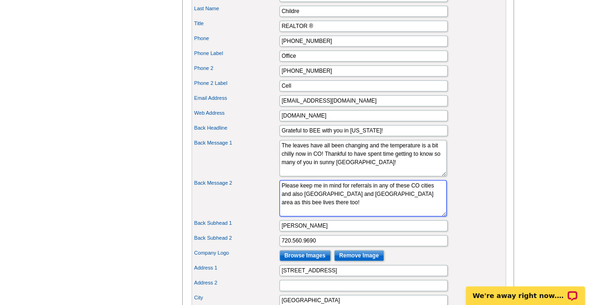
click at [394, 206] on textarea "If you are considering selling your home, I have other pre-qualified buyers loo…" at bounding box center [362, 198] width 167 height 36
click at [364, 212] on textarea "If you are considering selling your home, I have other pre-qualified buyers loo…" at bounding box center [362, 198] width 167 height 36
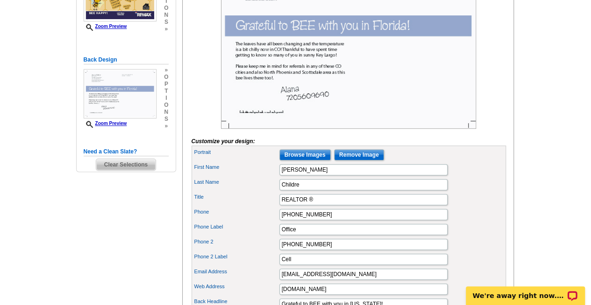
scroll to position [168, 0]
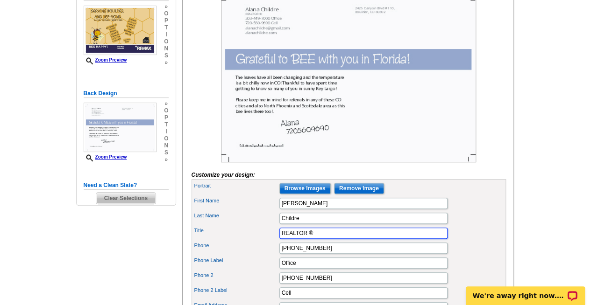
click at [417, 239] on input "REALTOR ®" at bounding box center [363, 233] width 168 height 11
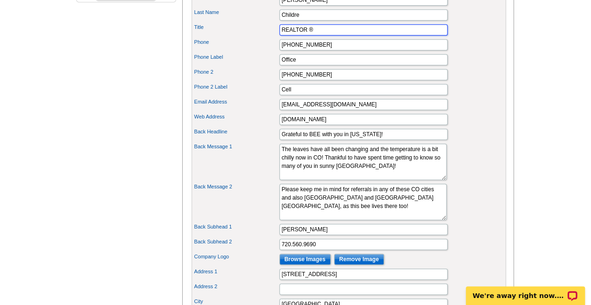
scroll to position [373, 0]
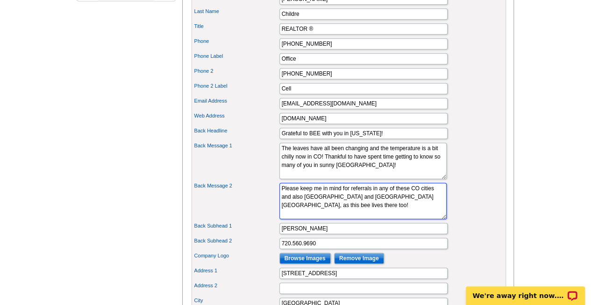
click at [385, 215] on textarea "If you are considering selling your home, I have other pre-qualified buyers loo…" at bounding box center [362, 201] width 167 height 36
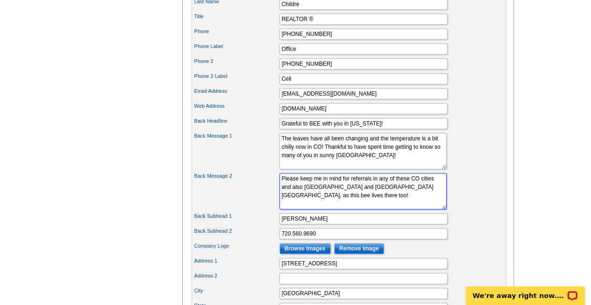
scroll to position [393, 0]
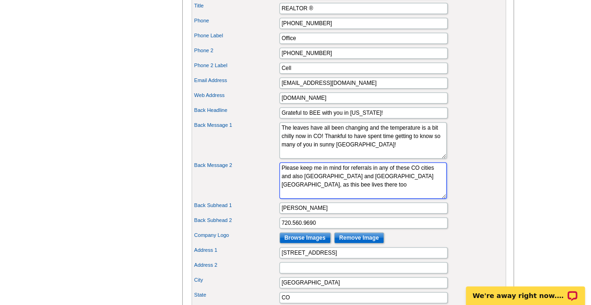
type textarea "Please keep me in mind for referrals in any of these CO cities and also [GEOGRA…"
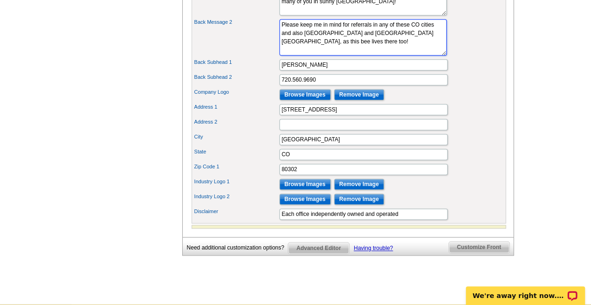
scroll to position [538, 0]
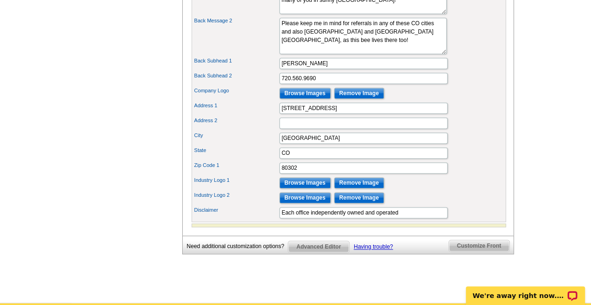
click at [481, 251] on span "Customize Front" at bounding box center [479, 245] width 60 height 11
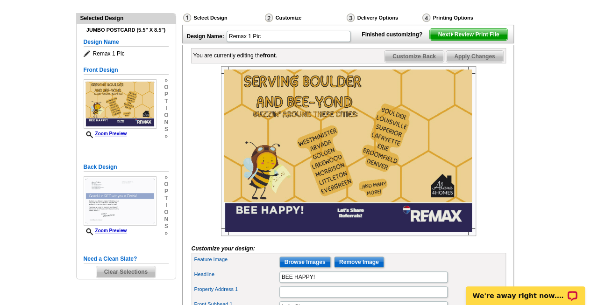
scroll to position [96, 0]
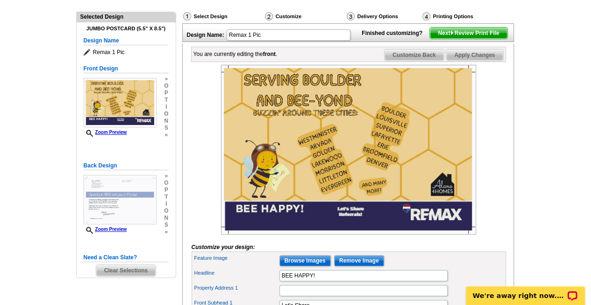
click at [481, 39] on span "Next Review Print File" at bounding box center [468, 33] width 77 height 11
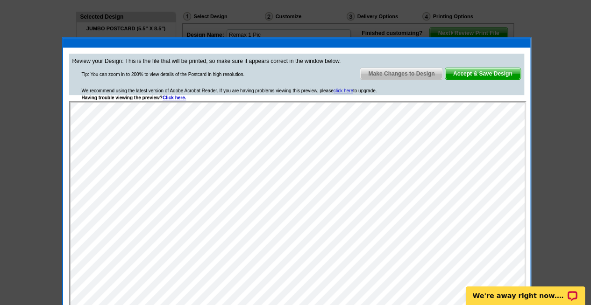
scroll to position [0, 0]
